Goal: Task Accomplishment & Management: Use online tool/utility

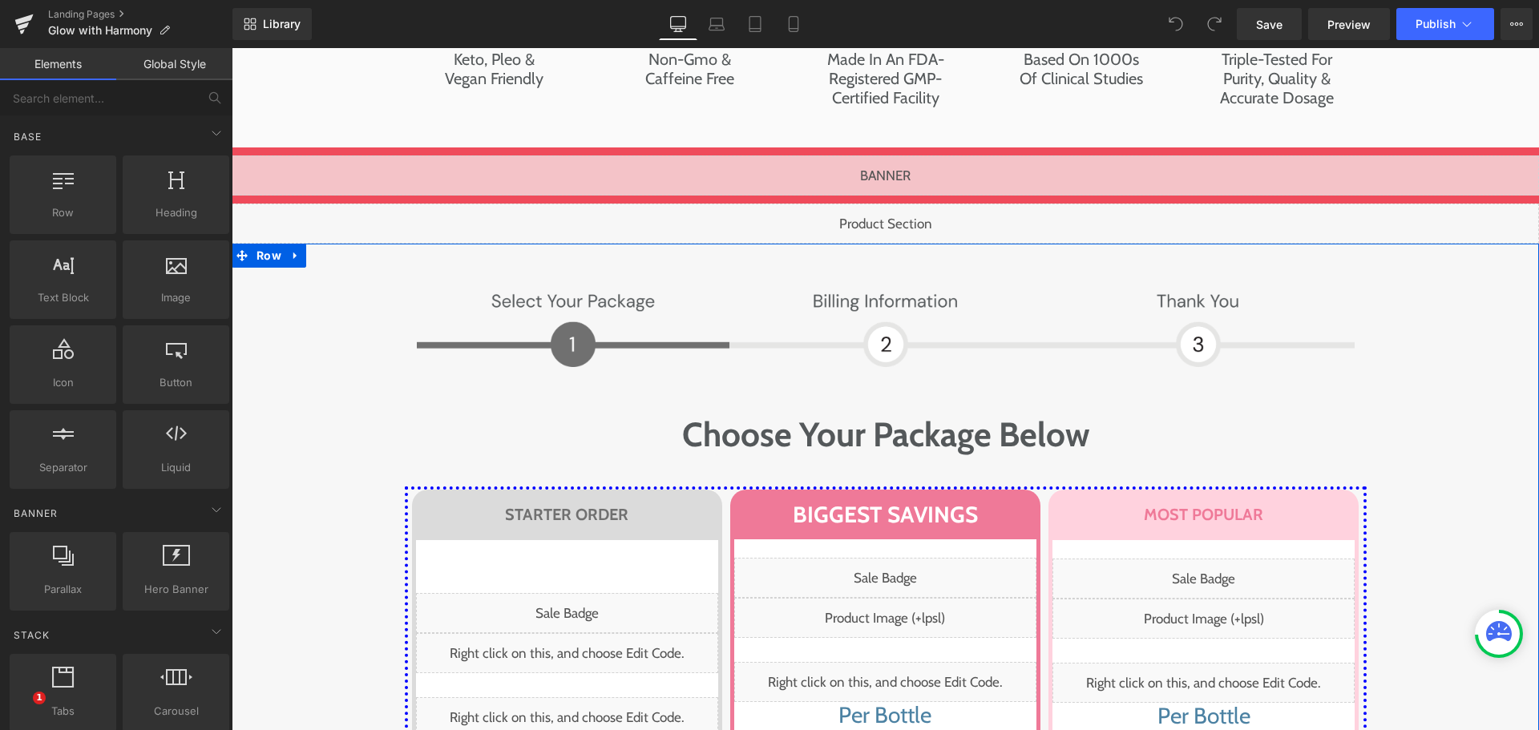
scroll to position [8257, 0]
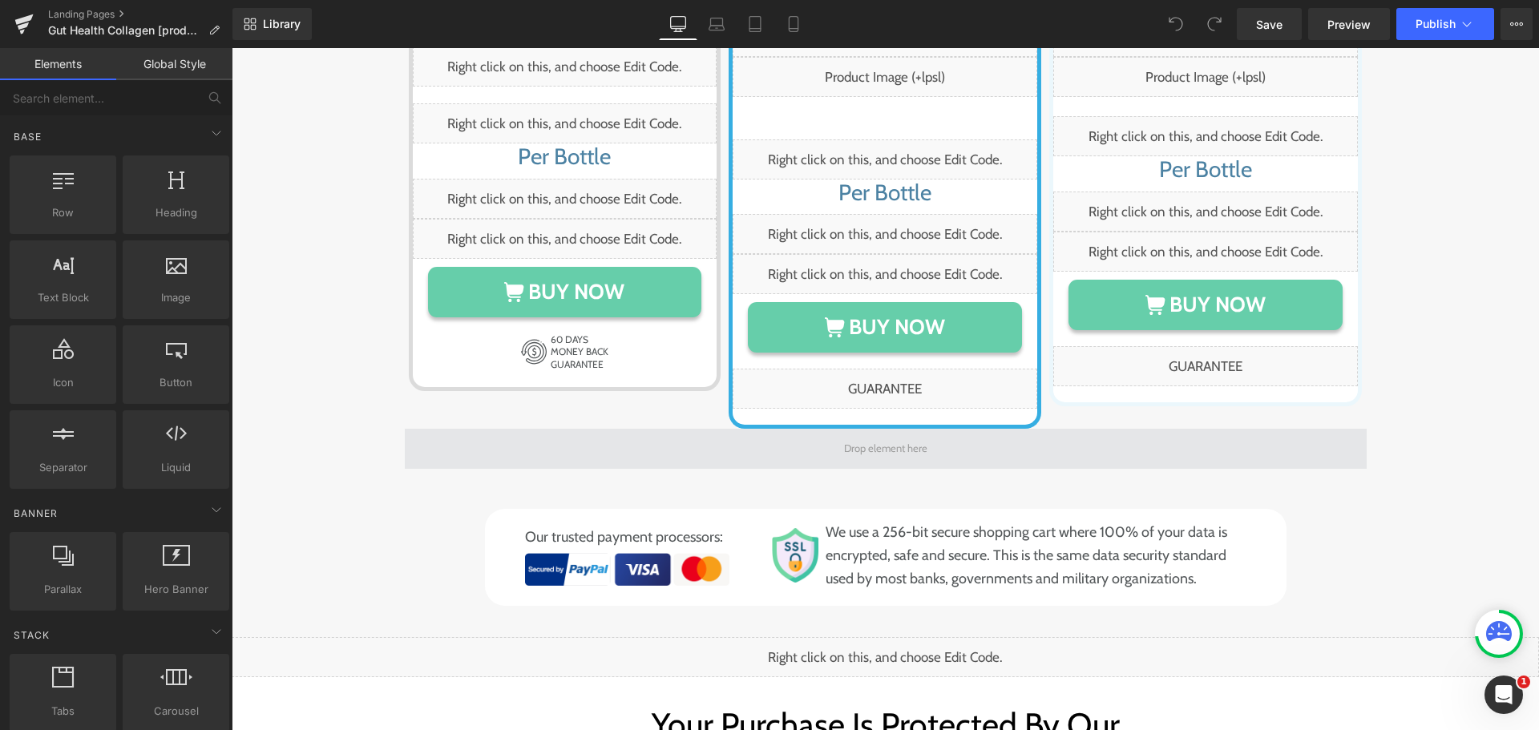
scroll to position [9539, 0]
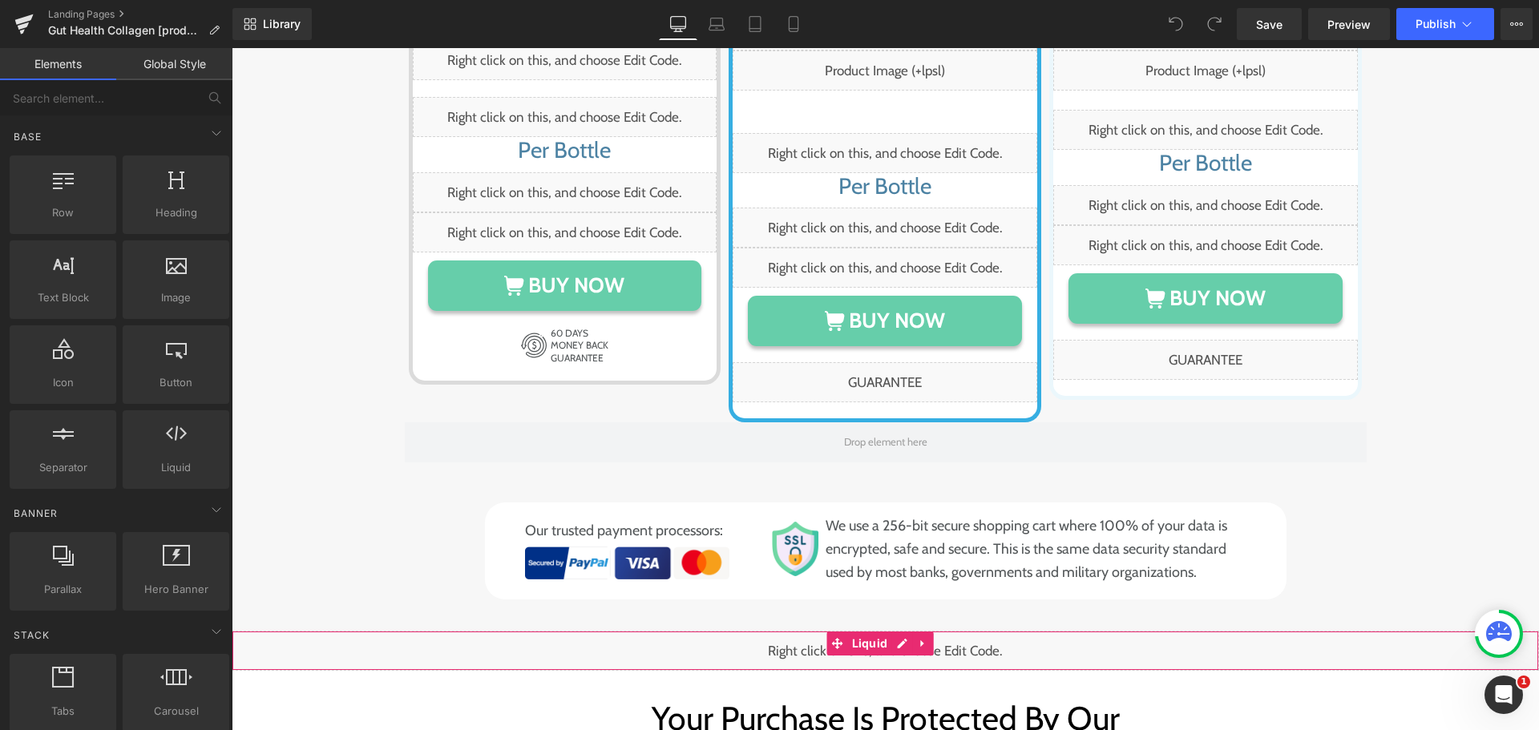
click at [899, 631] on div "Liquid" at bounding box center [885, 651] width 1307 height 40
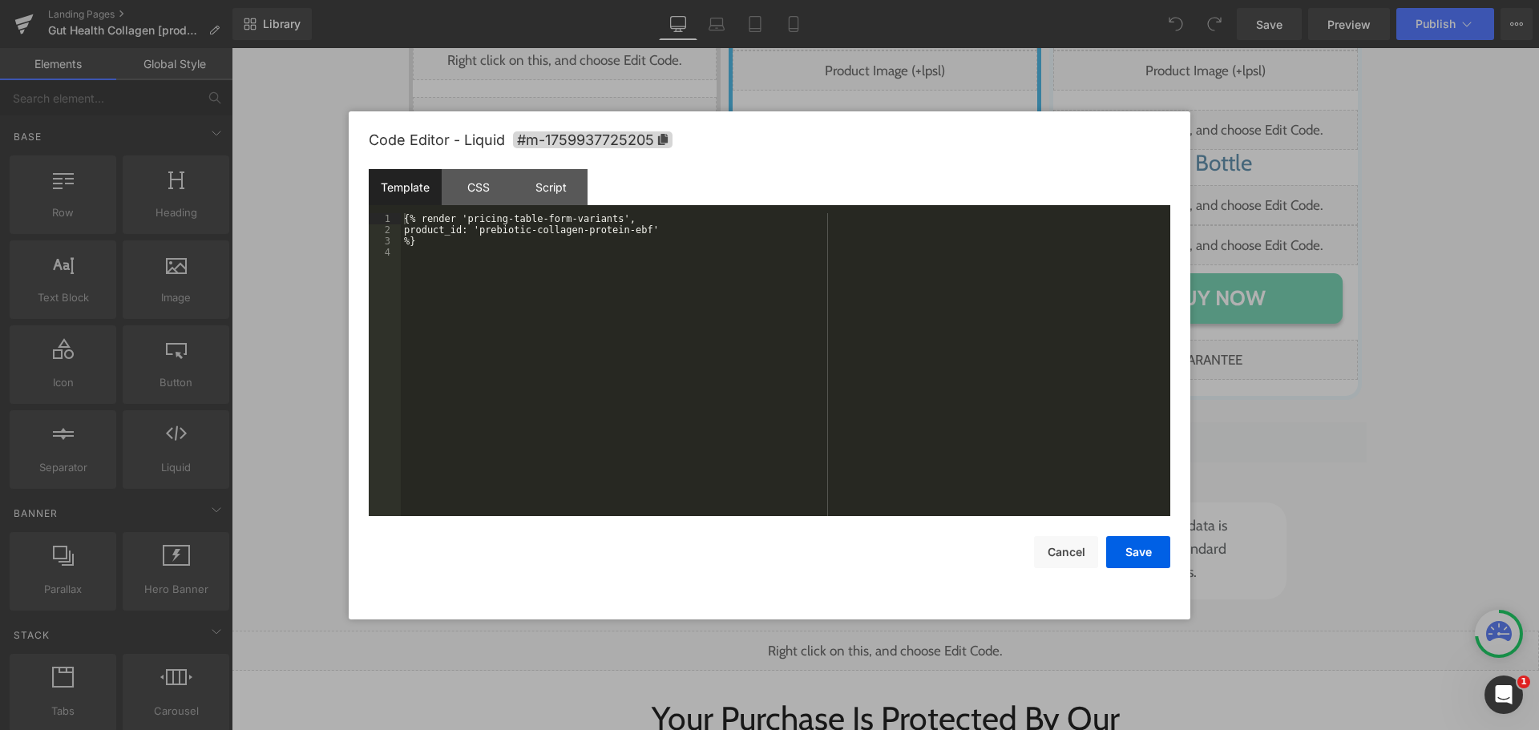
click at [754, 351] on div "{% render 'pricing-table-form-variants', product_id: 'prebiotic-collagen-protei…" at bounding box center [786, 375] width 770 height 325
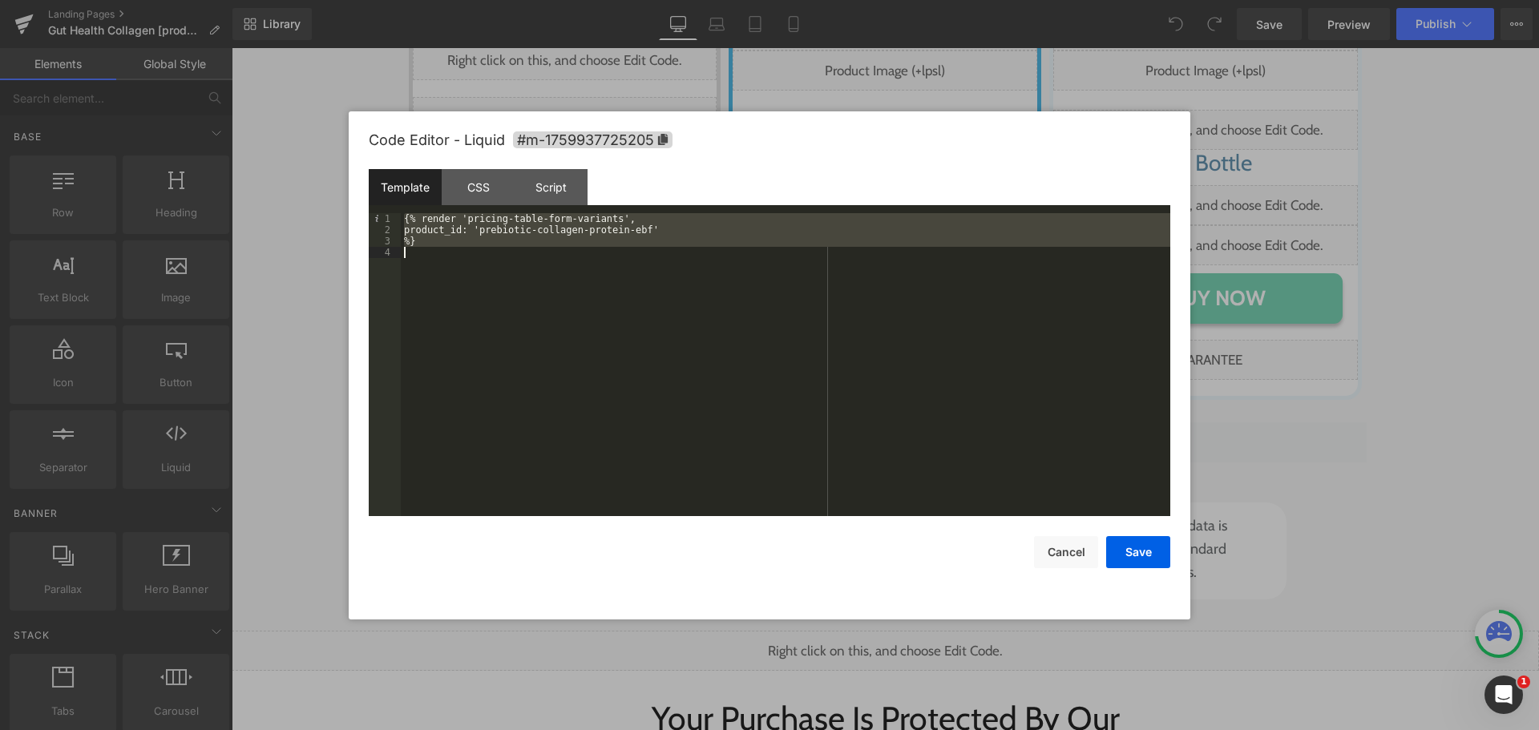
click at [754, 351] on div "{% render 'pricing-table-form-variants', product_id: 'prebiotic-collagen-protei…" at bounding box center [786, 364] width 770 height 303
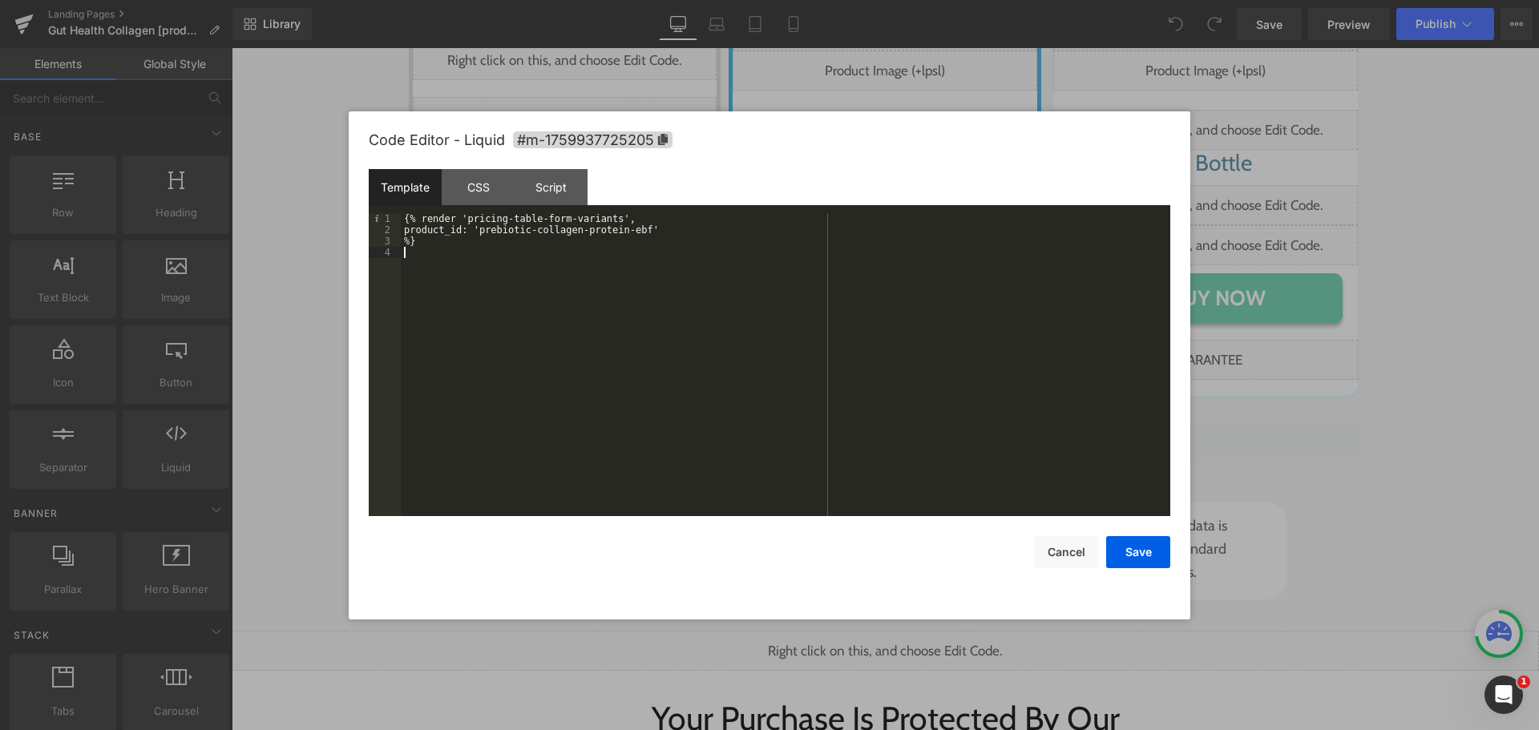
click at [591, 307] on div "{% render 'pricing-table-form-variants', product_id: 'prebiotic-collagen-protei…" at bounding box center [786, 375] width 770 height 325
click at [497, 255] on div "{% render 'pricing-table-form-variants', product_id: 'prebiotic-collagen-protei…" at bounding box center [786, 375] width 770 height 325
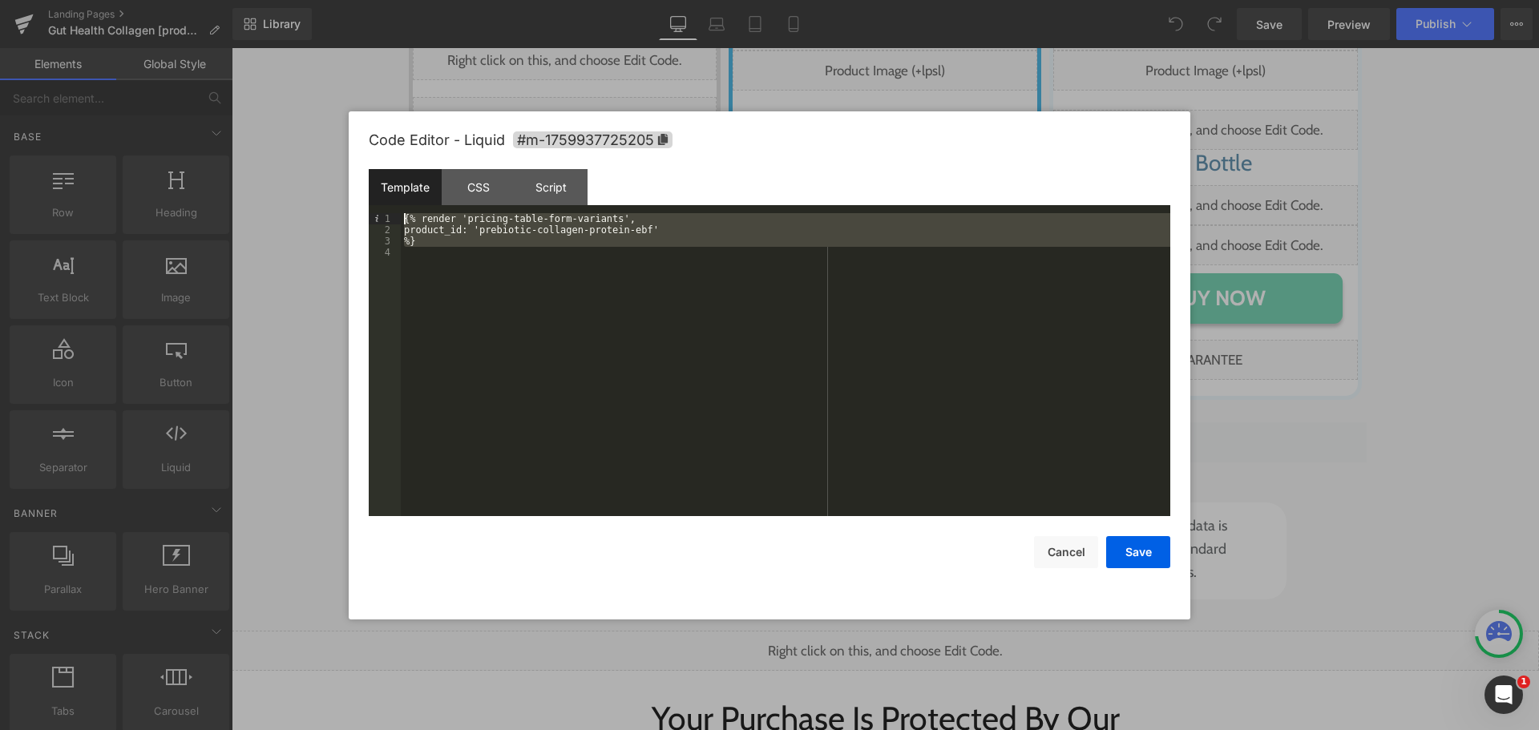
drag, startPoint x: 499, startPoint y: 280, endPoint x: 369, endPoint y: 210, distance: 147.4
click at [369, 210] on div "Template CSS Script Data 1 2 3 4 {% render 'pricing-table-form-variants', produ…" at bounding box center [770, 342] width 802 height 347
click at [604, 409] on div "{% render 'pricing-table-form-variants', product_id: 'prebiotic-collagen-protei…" at bounding box center [786, 364] width 770 height 303
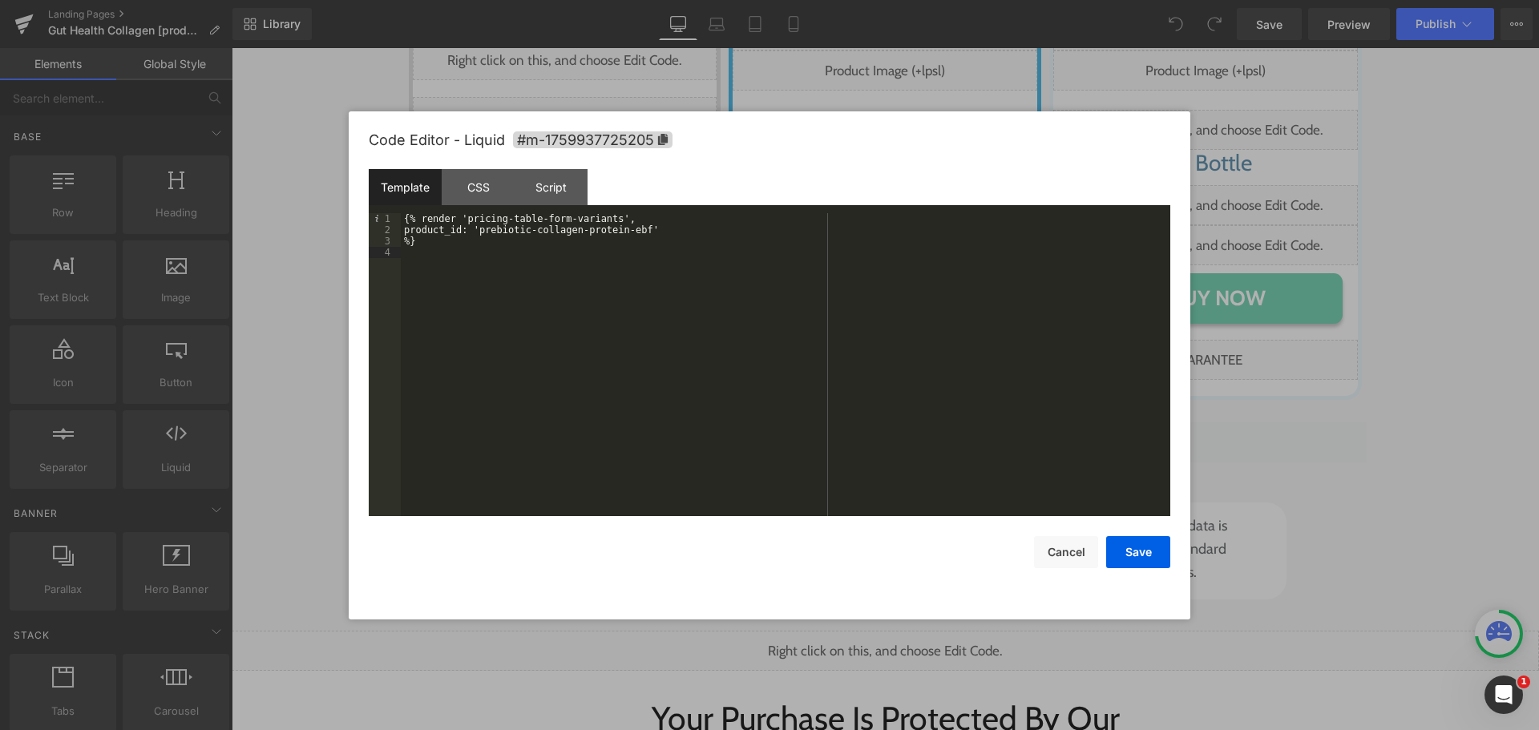
click at [585, 316] on div "{% render 'pricing-table-form-variants', product_id: 'prebiotic-collagen-protei…" at bounding box center [786, 375] width 770 height 325
